Goal: Task Accomplishment & Management: Use online tool/utility

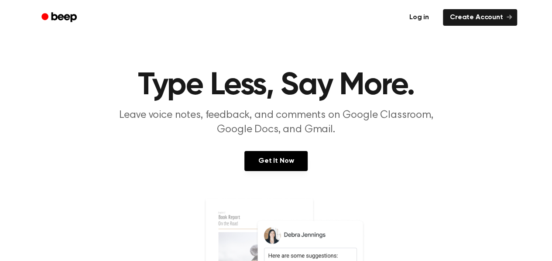
click at [424, 14] on link "Log in" at bounding box center [419, 17] width 37 height 20
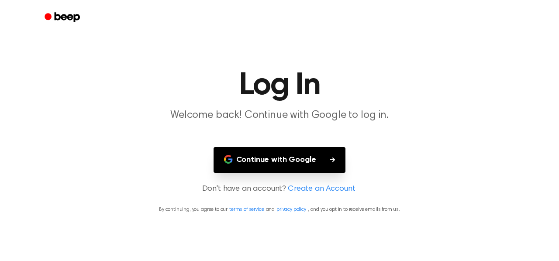
click at [283, 156] on button "Continue with Google" at bounding box center [280, 160] width 132 height 26
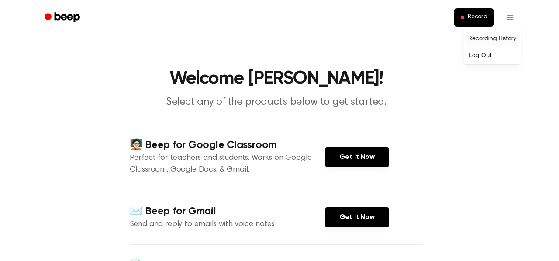
click at [489, 42] on link "Recording History" at bounding box center [492, 39] width 54 height 14
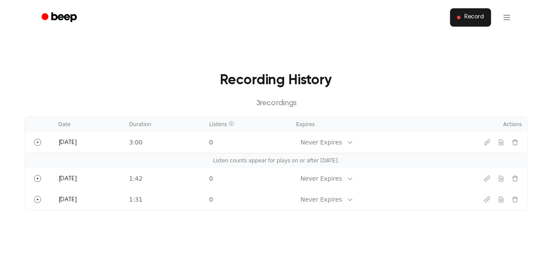
click at [477, 17] on span "Record" at bounding box center [474, 18] width 20 height 8
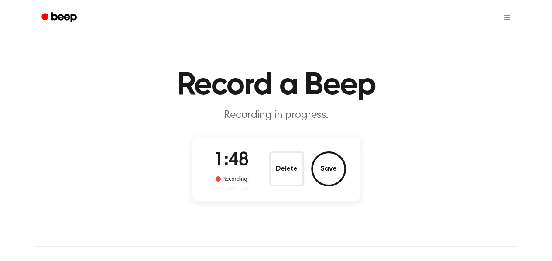
click at [321, 162] on button "Save" at bounding box center [328, 169] width 35 height 35
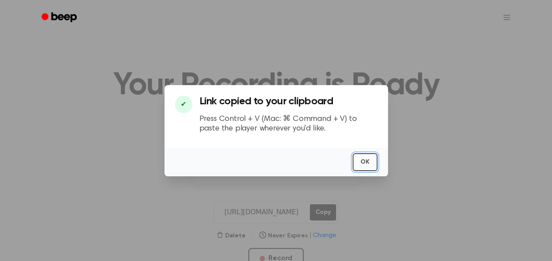
click at [371, 160] on button "OK" at bounding box center [365, 162] width 25 height 18
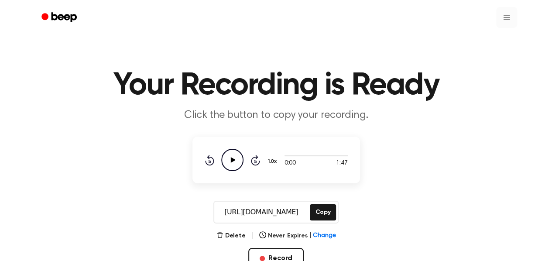
click at [508, 17] on html "Your Recording is Ready Click the button to copy your recording. 0:00 1:47 1.0x…" at bounding box center [276, 263] width 552 height 526
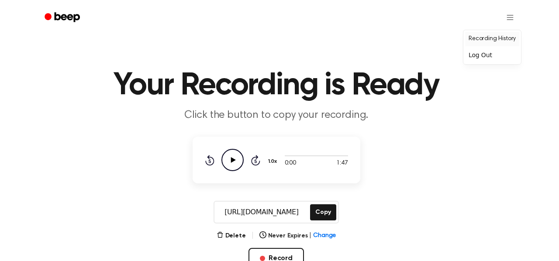
click at [487, 38] on link "Recording History" at bounding box center [492, 39] width 54 height 14
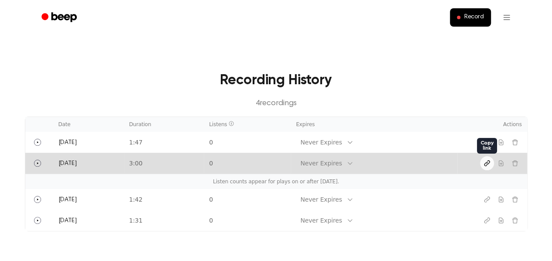
click at [484, 162] on icon "Copy link" at bounding box center [487, 163] width 7 height 7
